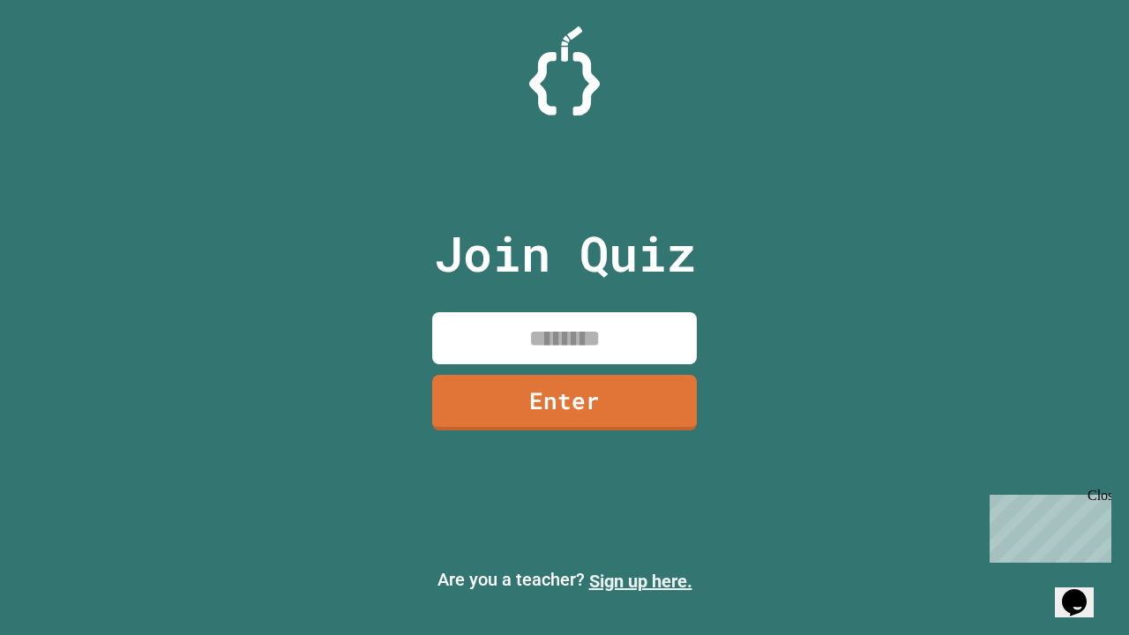
click at [640, 581] on link "Sign up here." at bounding box center [640, 581] width 103 height 21
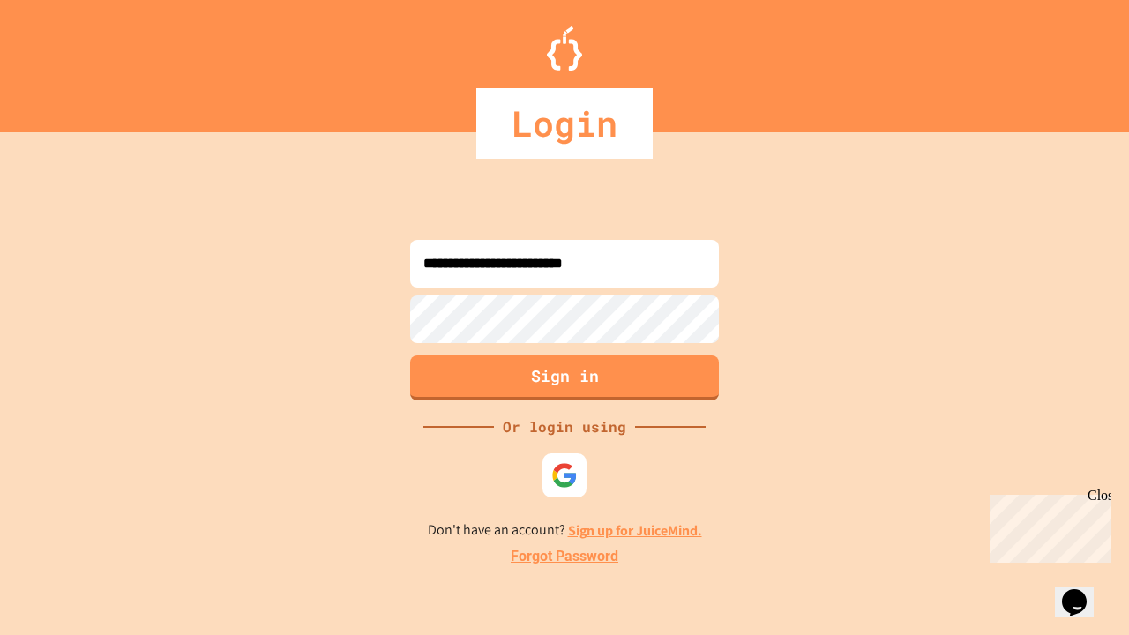
type input "**********"
